Goal: Information Seeking & Learning: Check status

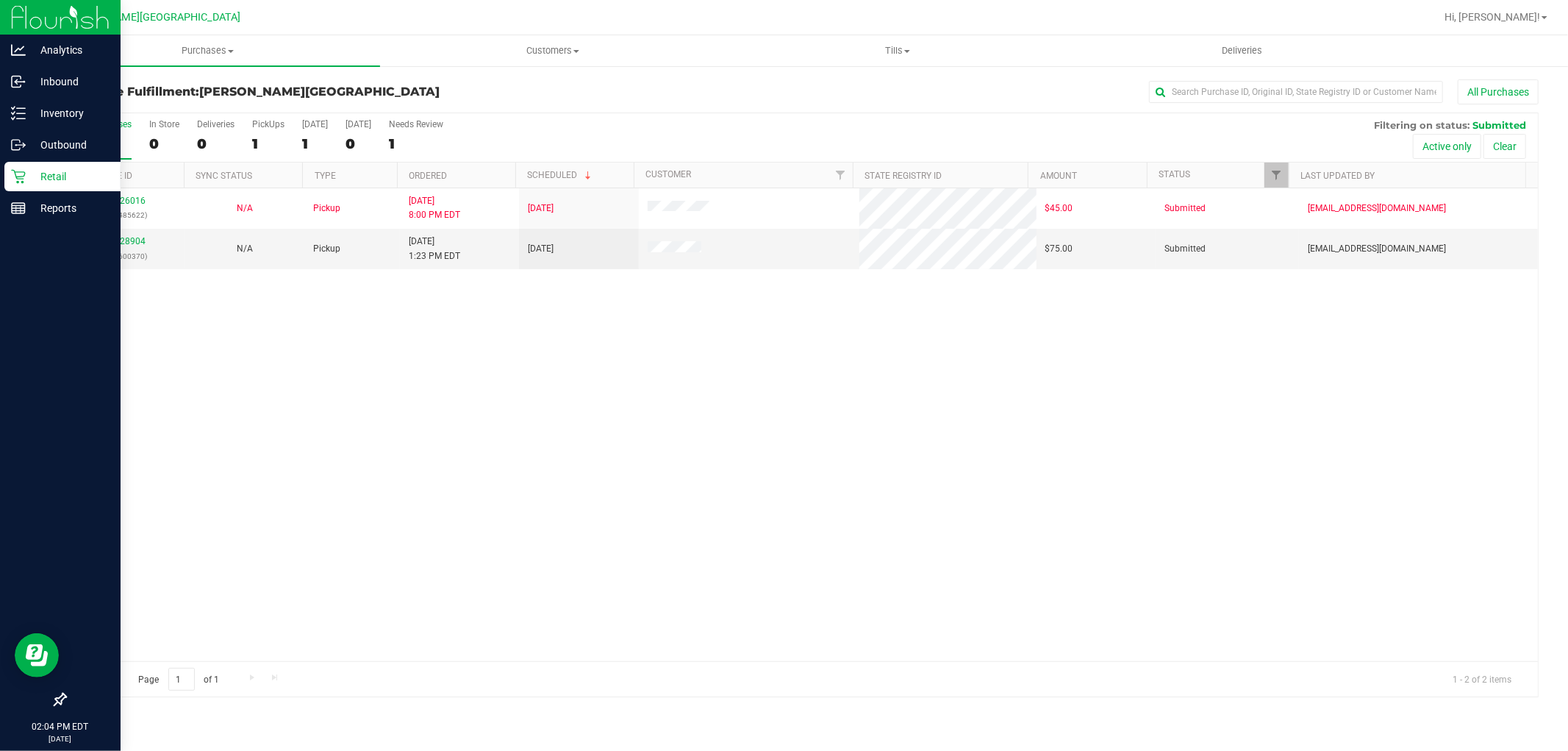
click at [39, 177] on p "Retail" at bounding box center [69, 176] width 88 height 18
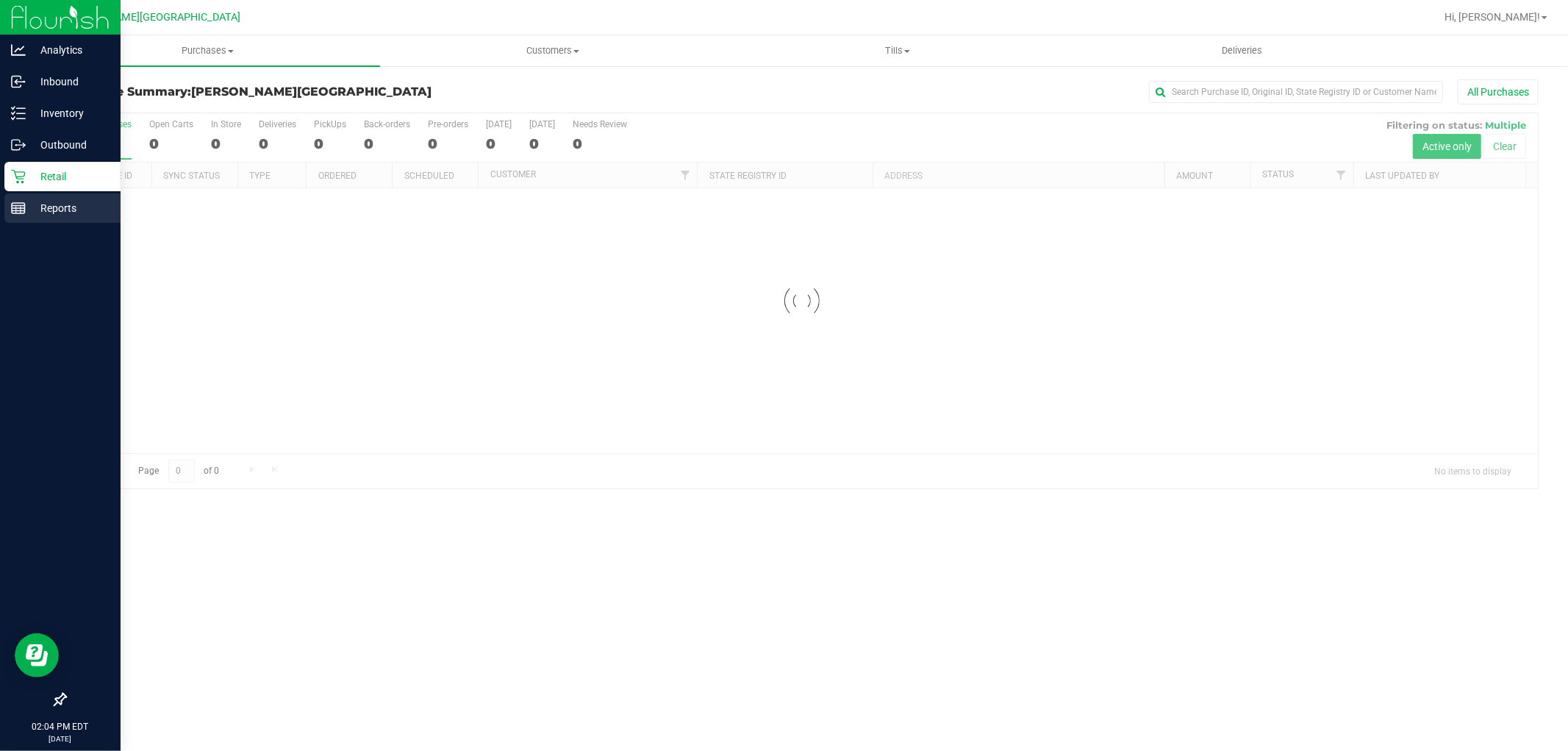
click at [51, 211] on p "Reports" at bounding box center [69, 208] width 88 height 18
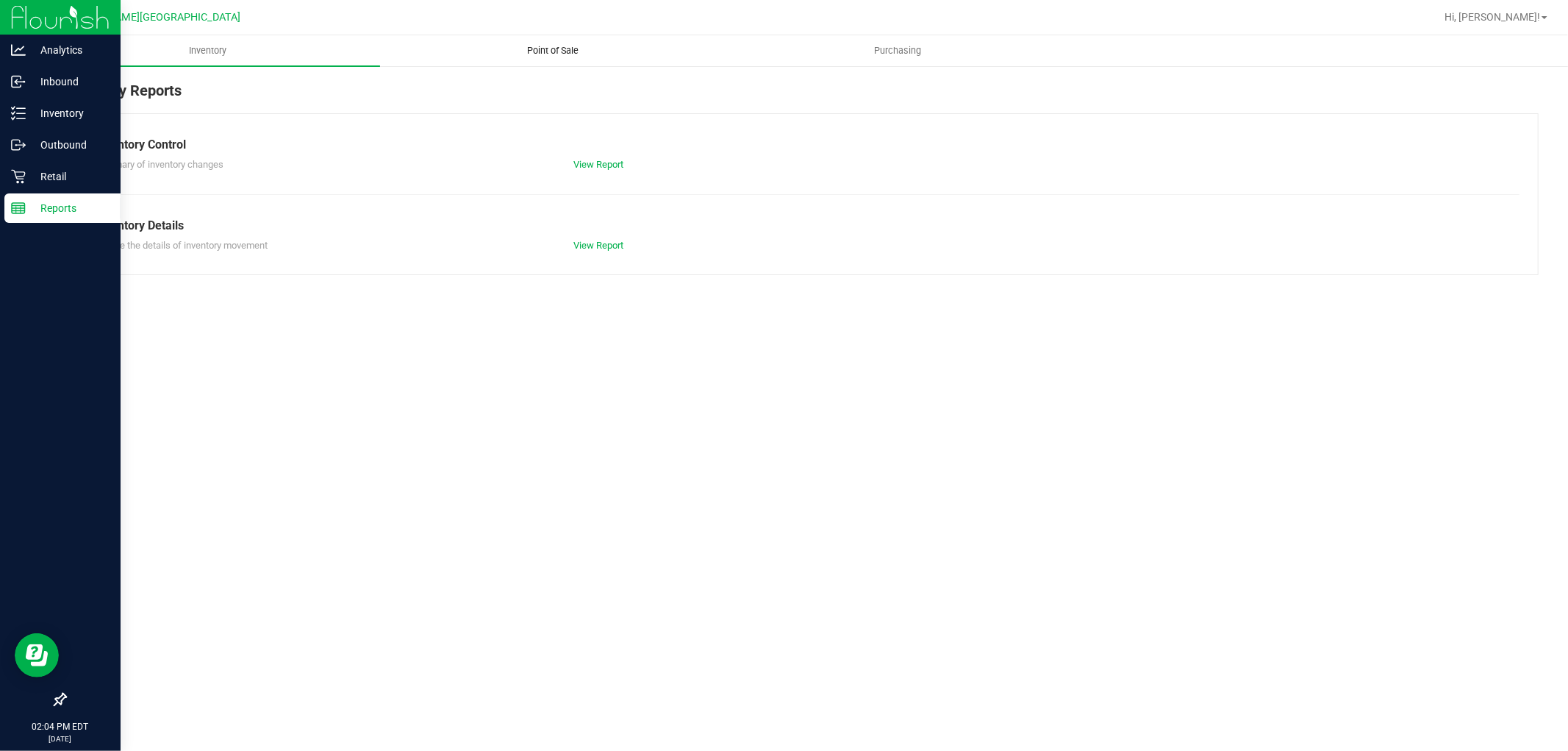
click at [561, 54] on span "Point of Sale" at bounding box center [553, 50] width 91 height 13
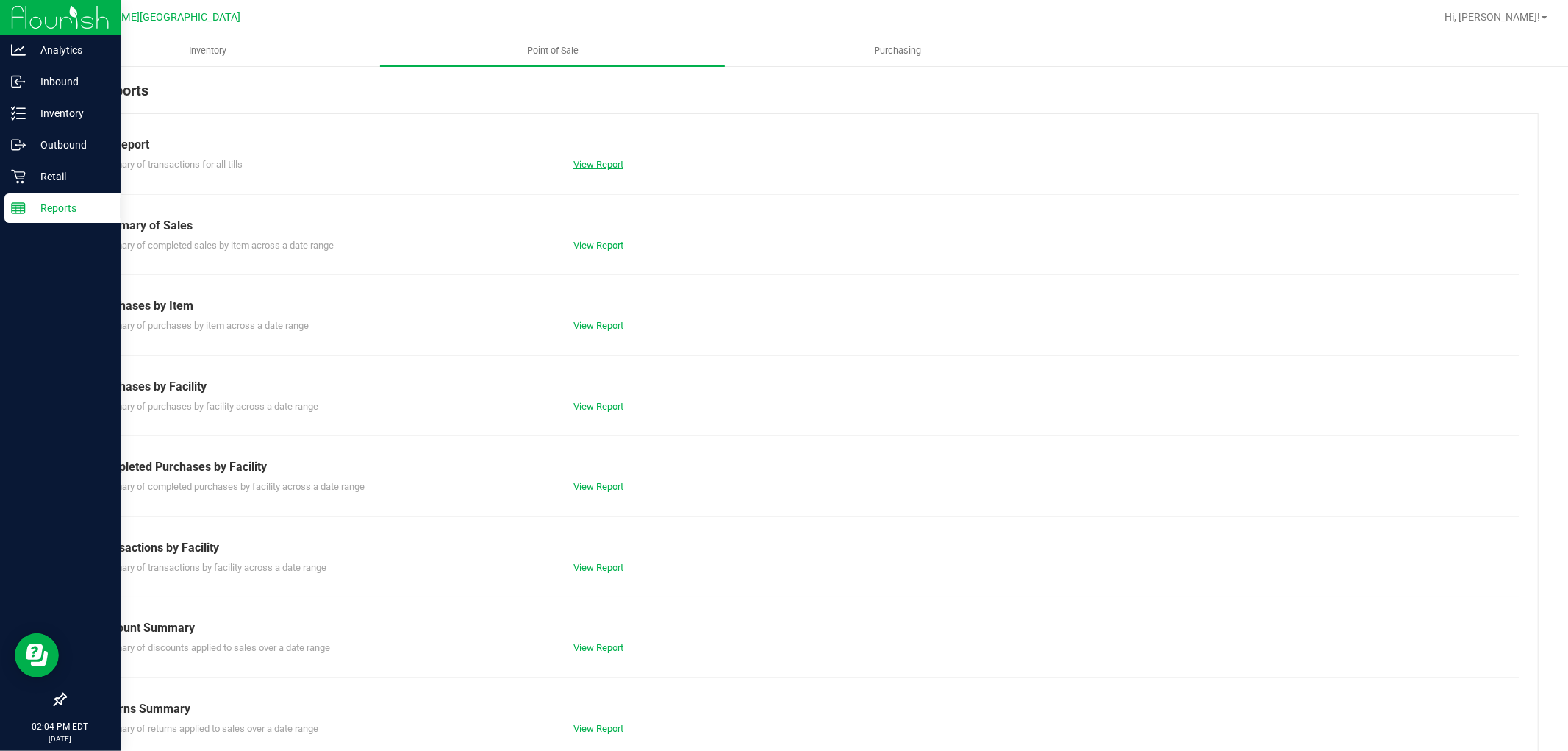
click at [589, 159] on link "View Report" at bounding box center [598, 164] width 50 height 11
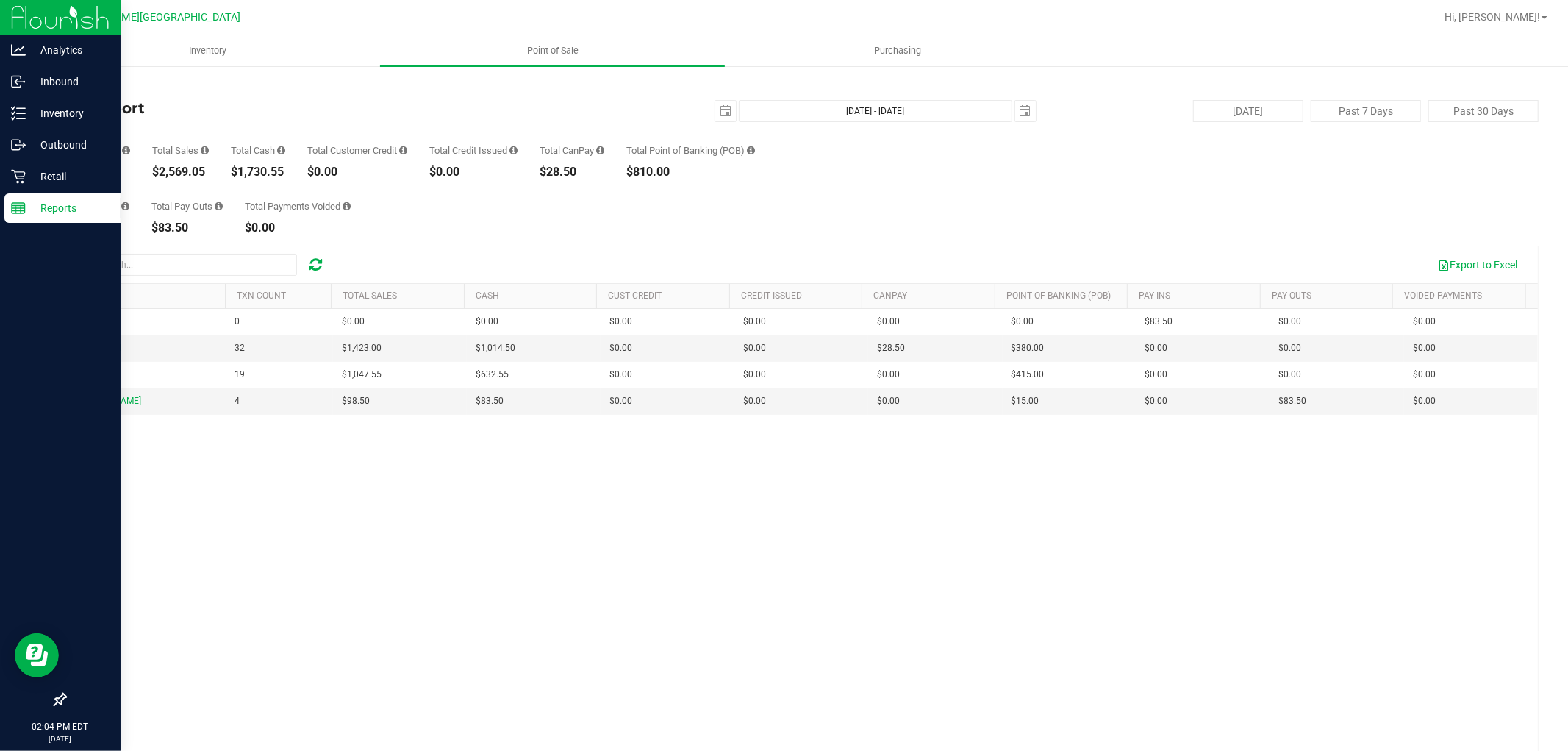
drag, startPoint x: 151, startPoint y: 170, endPoint x: 203, endPoint y: 173, distance: 52.1
click at [203, 173] on div "$2,569.05" at bounding box center [180, 172] width 56 height 12
copy div "$2,569.05"
click at [49, 178] on p "Retail" at bounding box center [69, 176] width 88 height 18
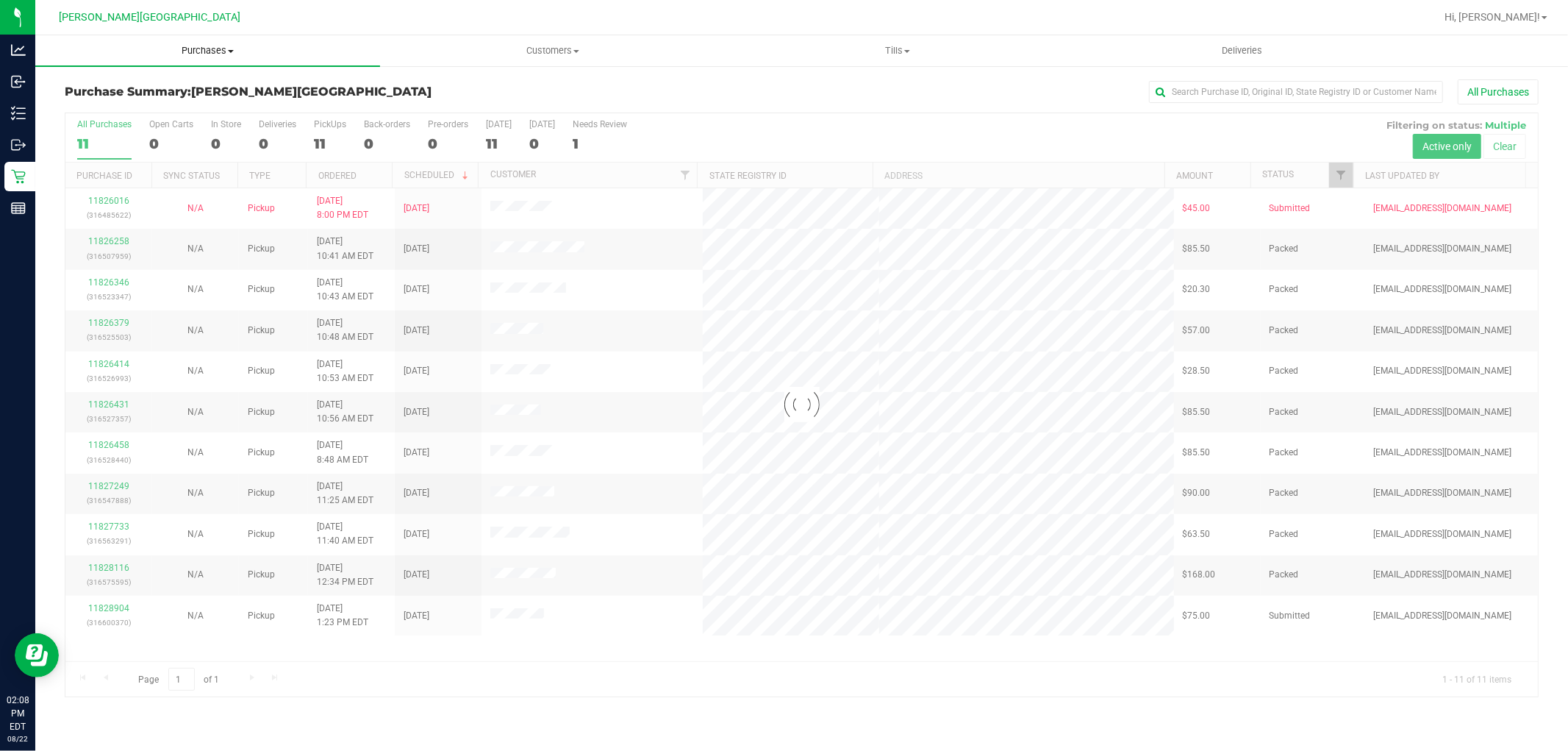
click at [216, 49] on span "Purchases" at bounding box center [208, 50] width 345 height 13
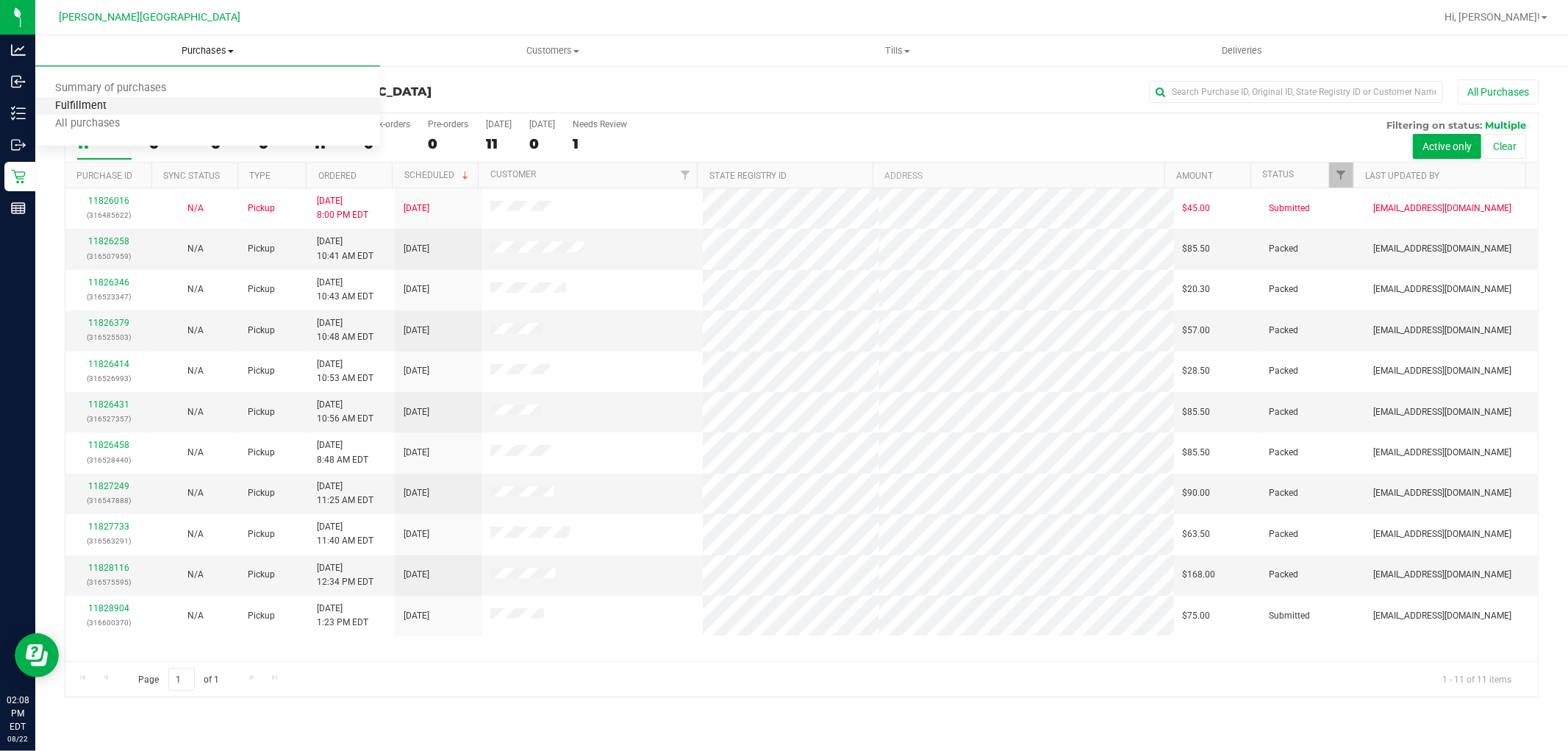
click at [106, 109] on span "Fulfillment" at bounding box center [80, 106] width 91 height 13
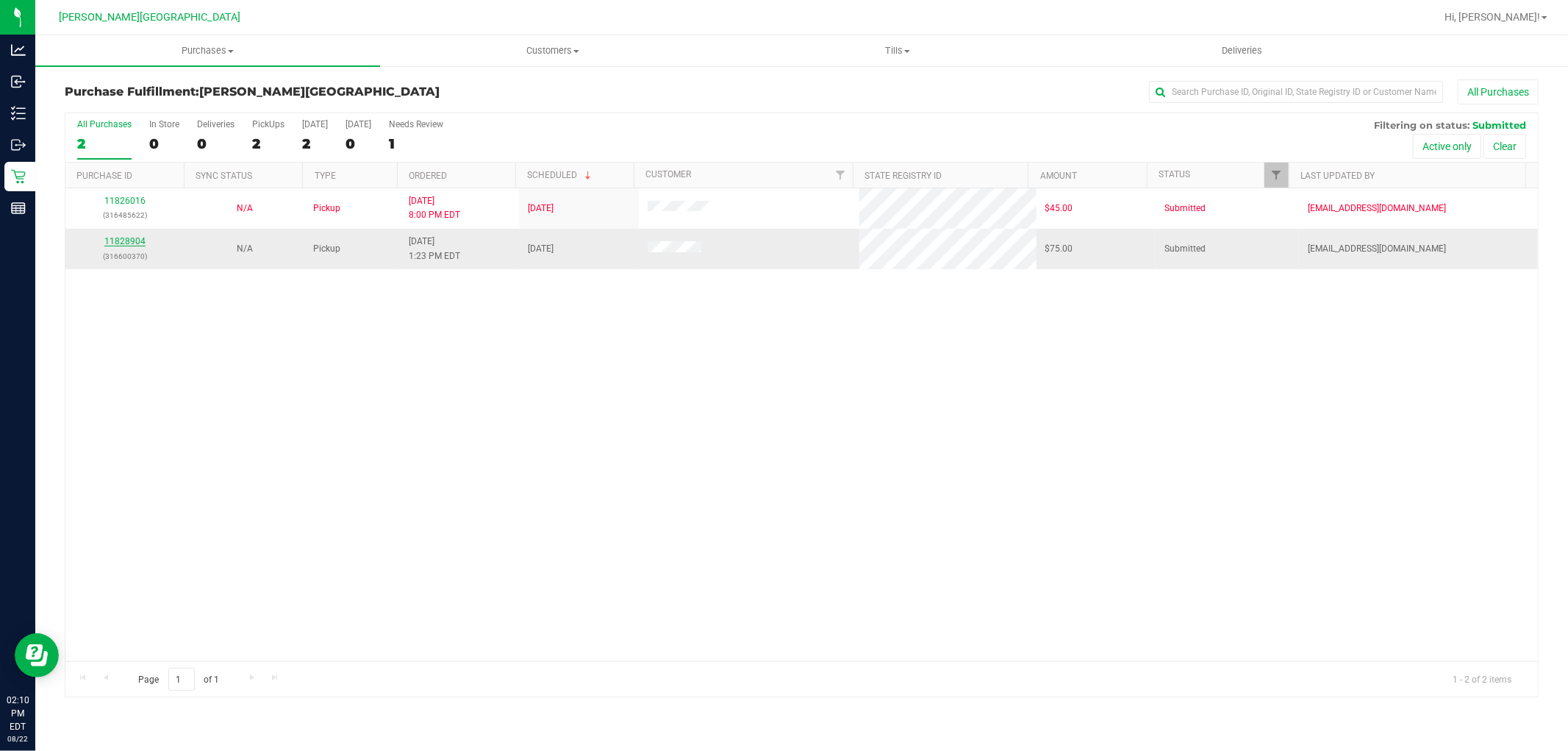
click at [134, 243] on link "11828904" at bounding box center [125, 241] width 41 height 10
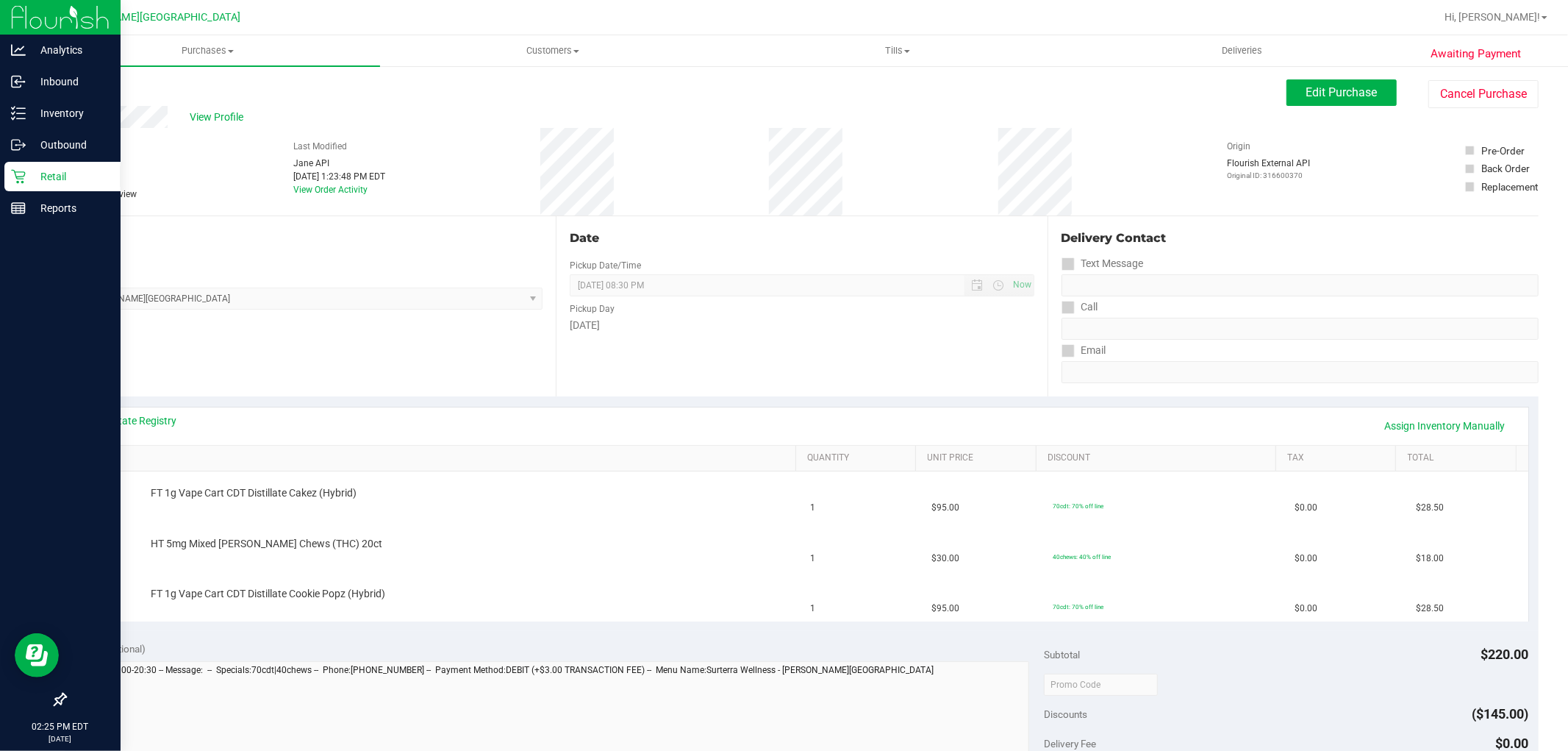
click at [66, 178] on p "Retail" at bounding box center [69, 176] width 88 height 18
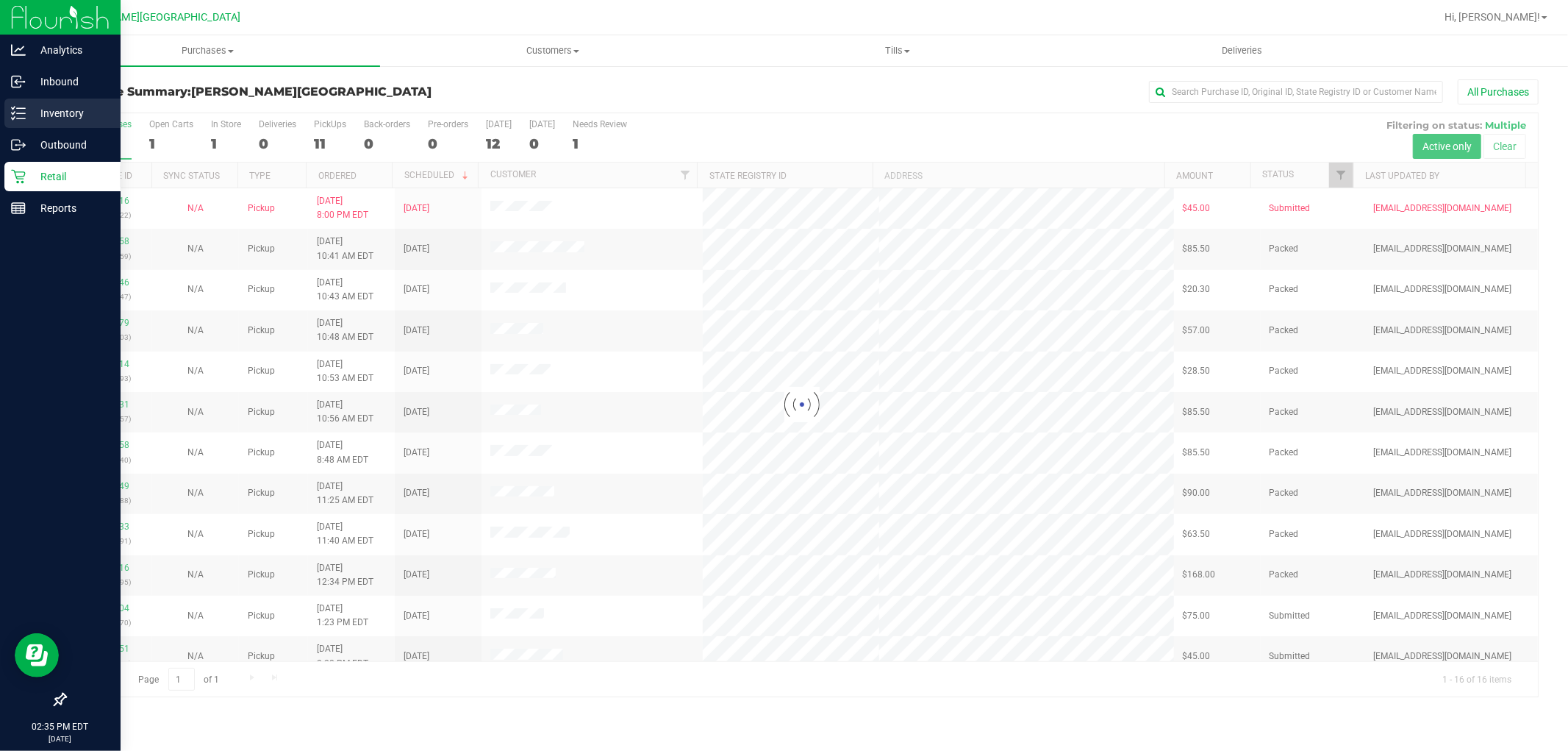
click at [55, 110] on p "Inventory" at bounding box center [69, 113] width 88 height 18
click at [30, 109] on p "Inventory" at bounding box center [69, 113] width 88 height 18
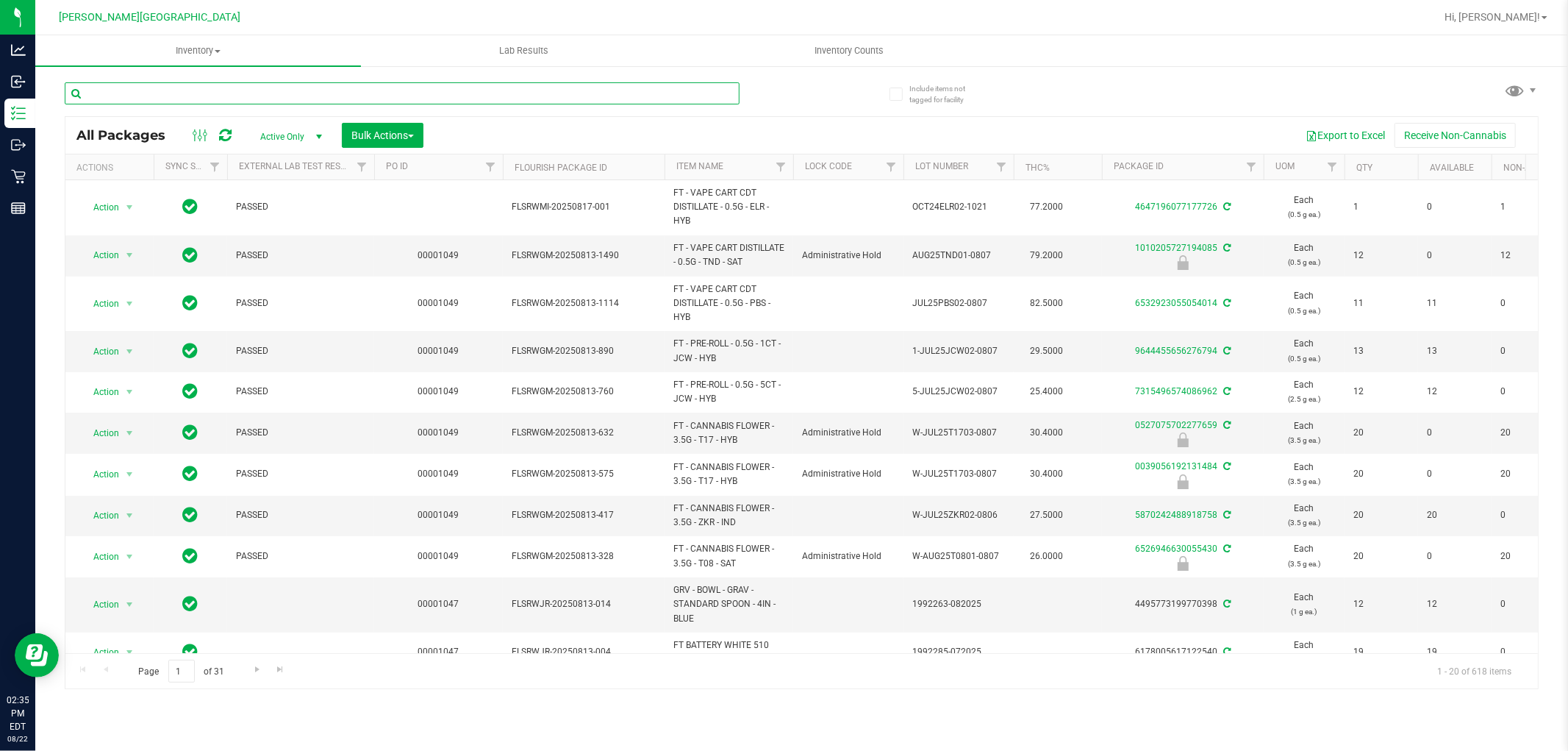
click at [185, 98] on input "text" at bounding box center [402, 93] width 675 height 22
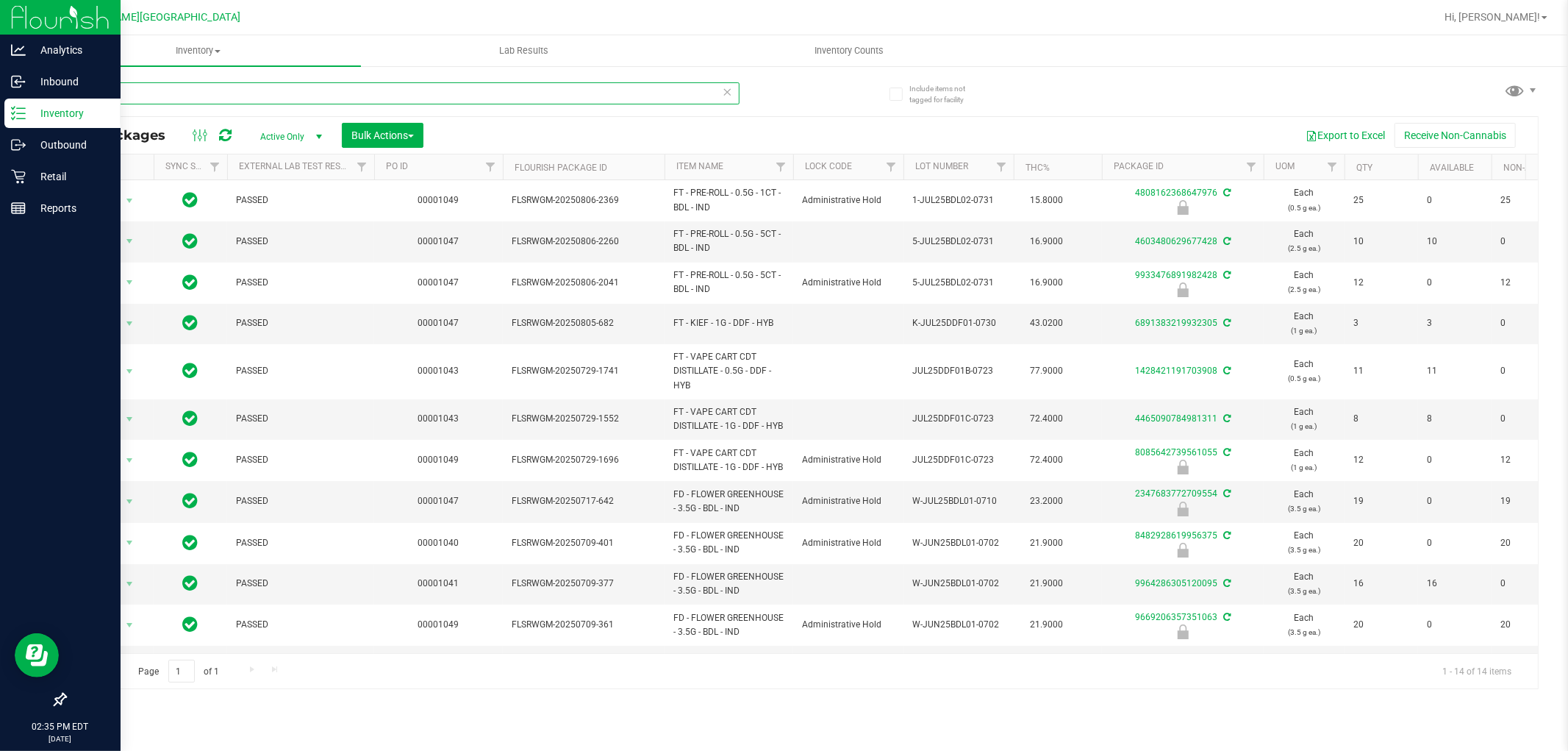
drag, startPoint x: 126, startPoint y: 92, endPoint x: 0, endPoint y: 102, distance: 126.4
click at [0, 102] on div "Analytics Inbound Inventory Outbound Retail Reports 02:35 PM EDT [DATE] 08/22 […" at bounding box center [784, 375] width 1568 height 751
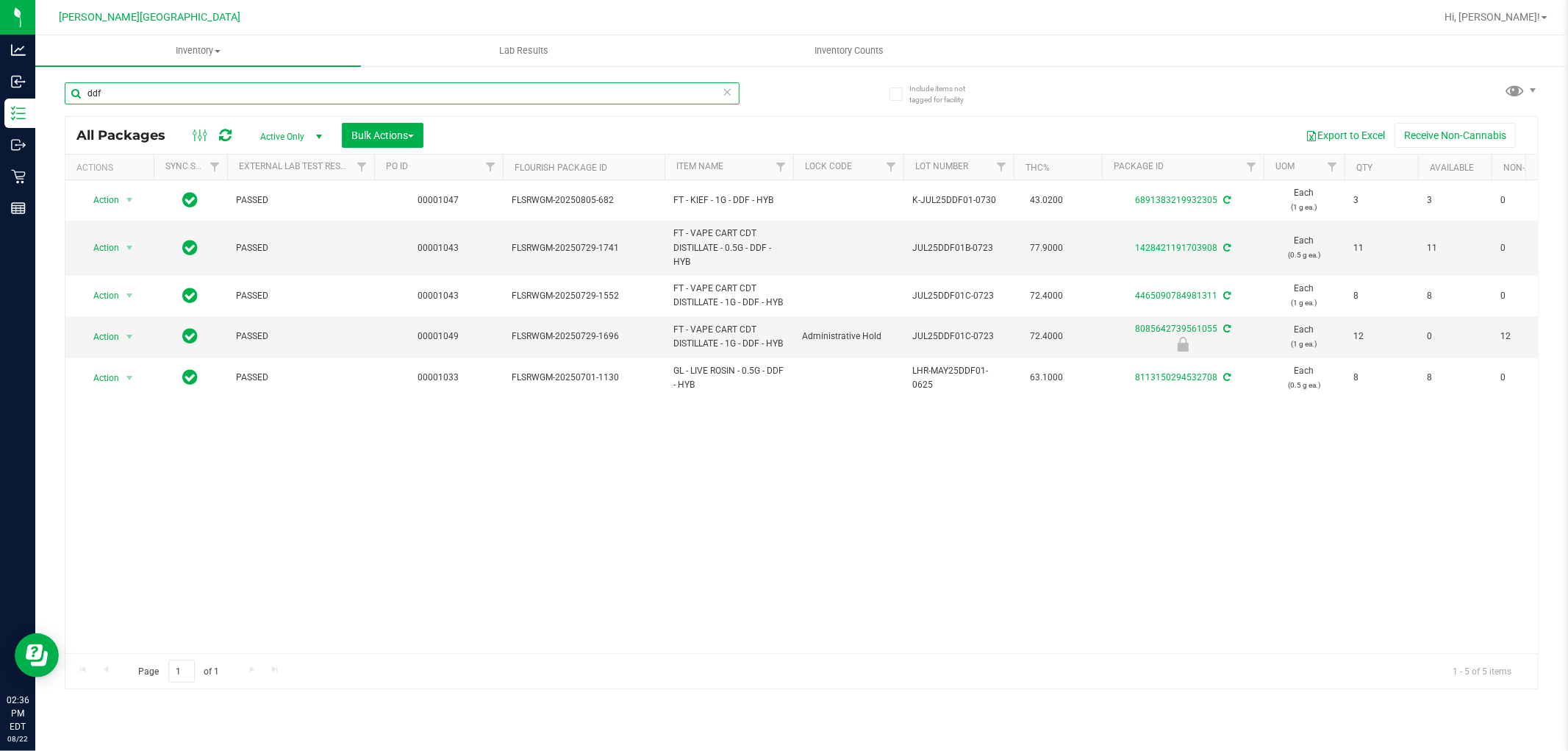
type input "ddf"
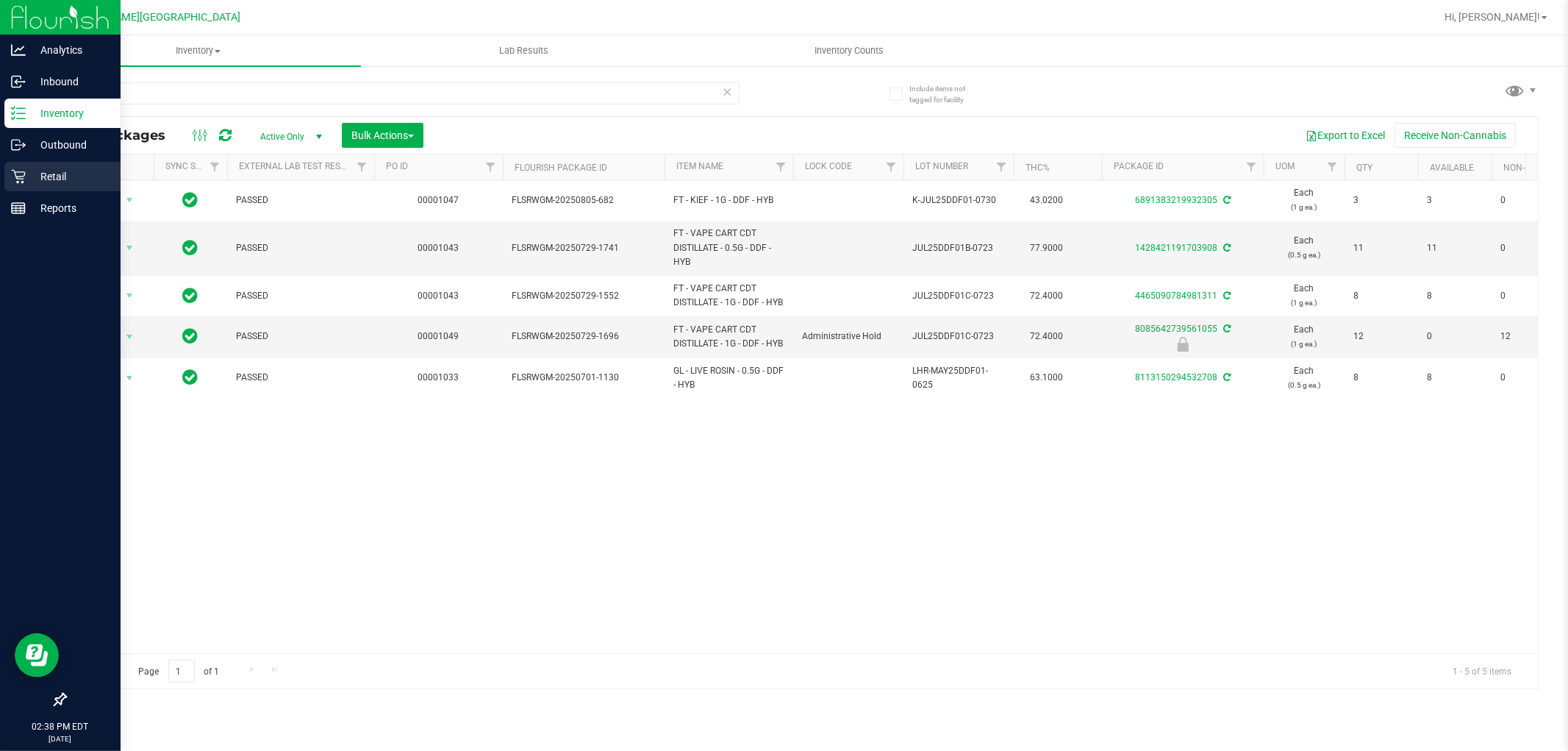
click at [38, 172] on p "Retail" at bounding box center [69, 176] width 88 height 18
